Goal: Task Accomplishment & Management: Manage account settings

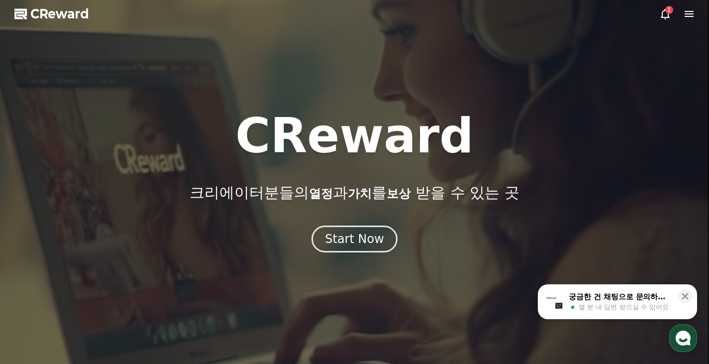
click at [663, 13] on icon at bounding box center [666, 14] width 12 height 12
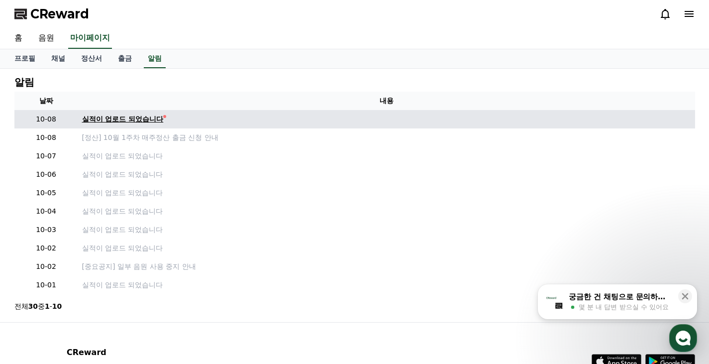
click at [99, 115] on div "실적이 업로드 되었습니다" at bounding box center [123, 119] width 82 height 10
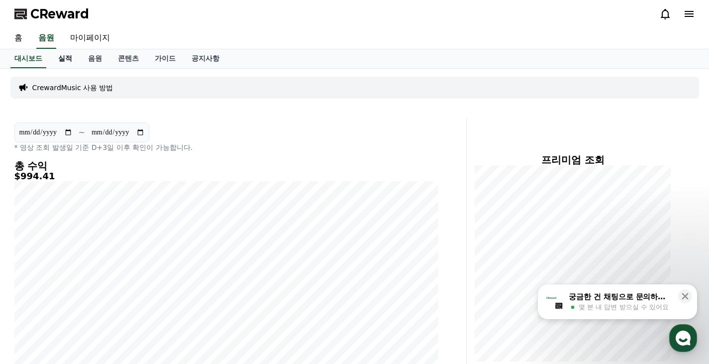
click at [67, 60] on link "실적" at bounding box center [65, 58] width 30 height 19
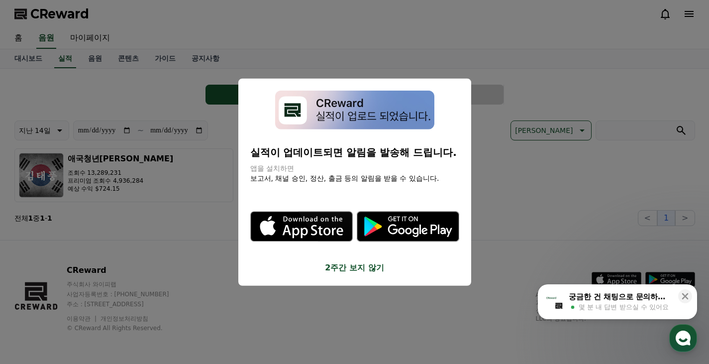
click at [356, 266] on button "2주간 보지 않기" at bounding box center [354, 268] width 209 height 12
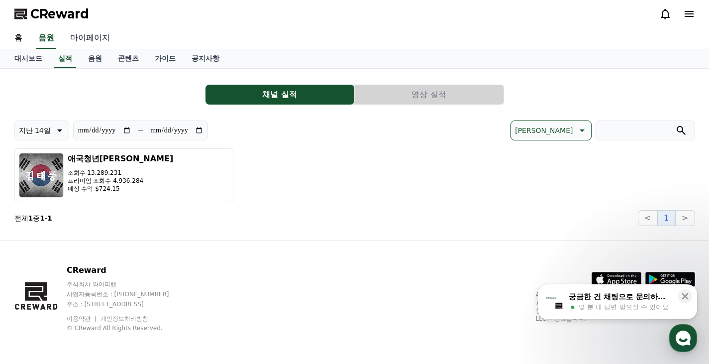
click at [96, 36] on link "마이페이지" at bounding box center [90, 38] width 56 height 21
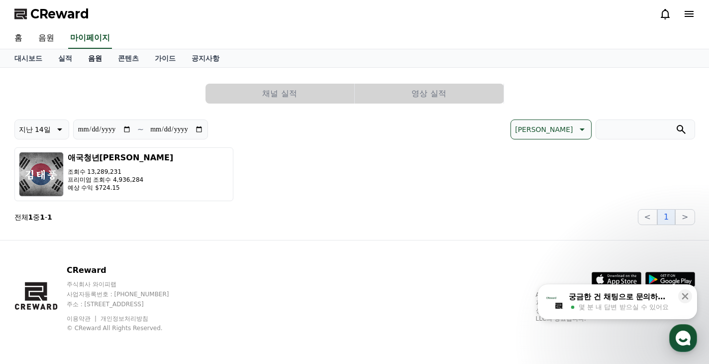
select select "**********"
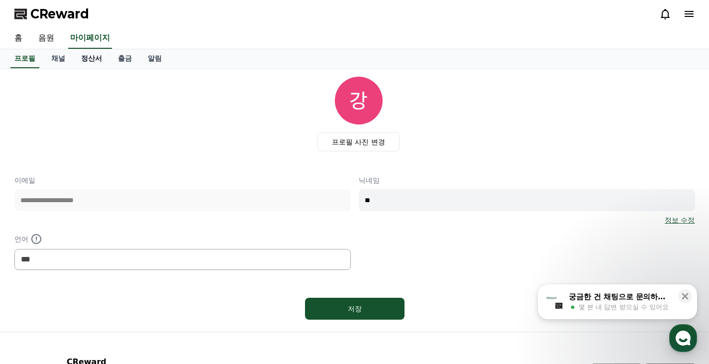
click at [94, 57] on link "정산서" at bounding box center [91, 58] width 37 height 19
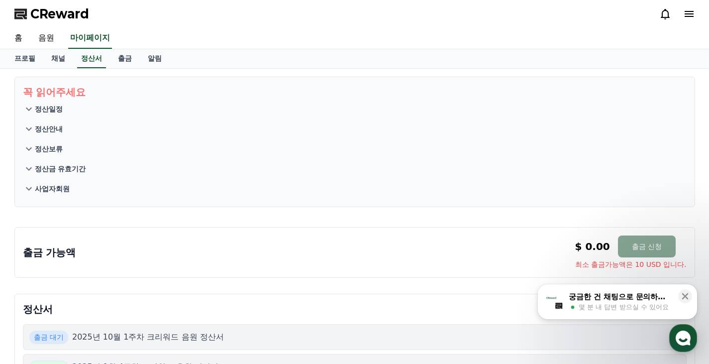
click at [55, 185] on p "사업자회원" at bounding box center [52, 189] width 35 height 10
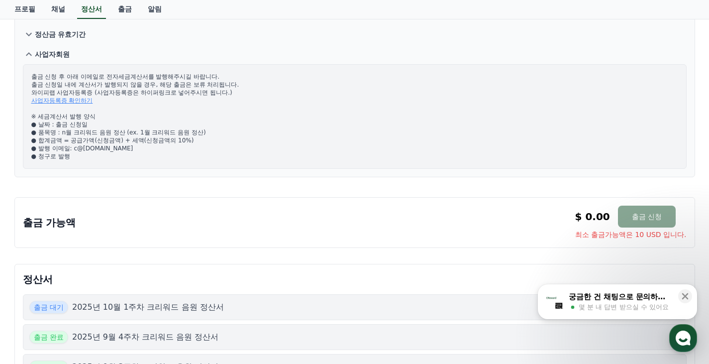
scroll to position [299, 0]
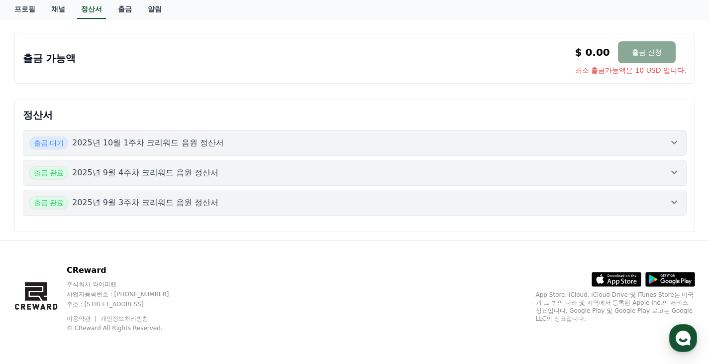
click at [238, 147] on div "출금 대기 2025년 10월 1주차 크리워드 음원 정산서" at bounding box center [354, 142] width 651 height 13
